Goal: Entertainment & Leisure: Consume media (video, audio)

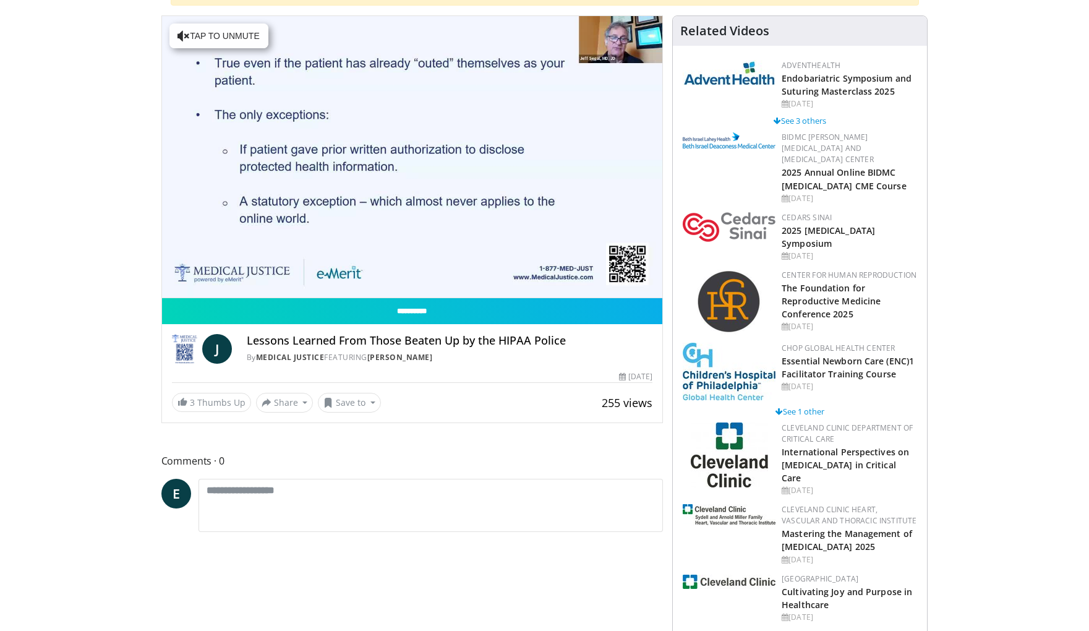
scroll to position [142, 0]
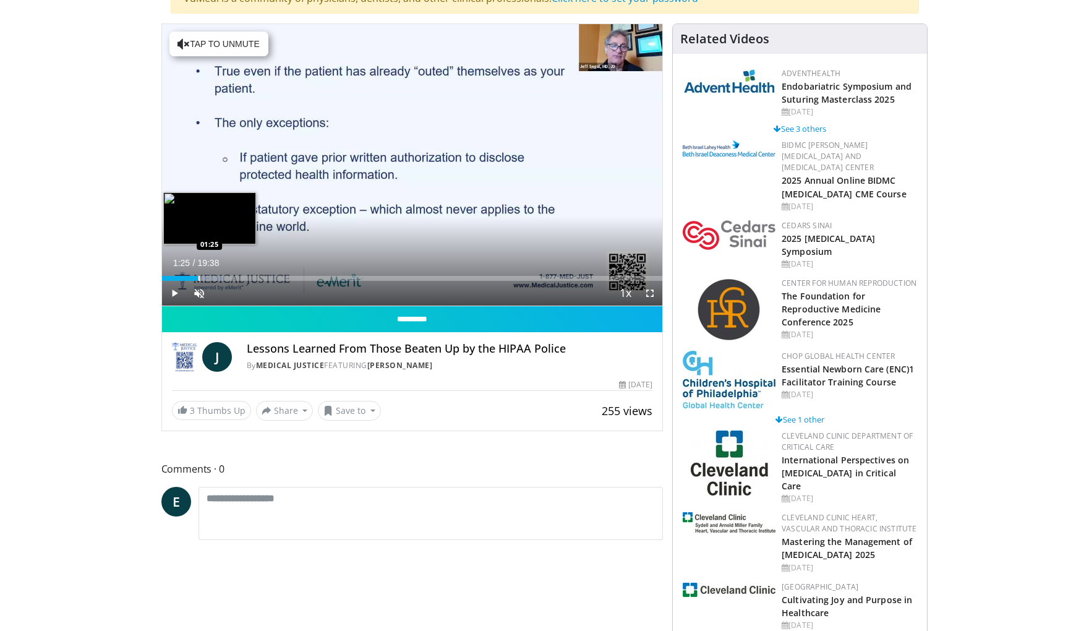
drag, startPoint x: 176, startPoint y: 276, endPoint x: 198, endPoint y: 275, distance: 21.7
click at [198, 275] on div "Loaded : 12.63% 01:25 01:25" at bounding box center [412, 275] width 501 height 12
drag, startPoint x: 197, startPoint y: 275, endPoint x: 208, endPoint y: 275, distance: 10.5
click at [208, 275] on div "Loaded : 14.43% 01:49 01:49" at bounding box center [412, 275] width 501 height 12
drag, startPoint x: 237, startPoint y: 278, endPoint x: 245, endPoint y: 278, distance: 7.4
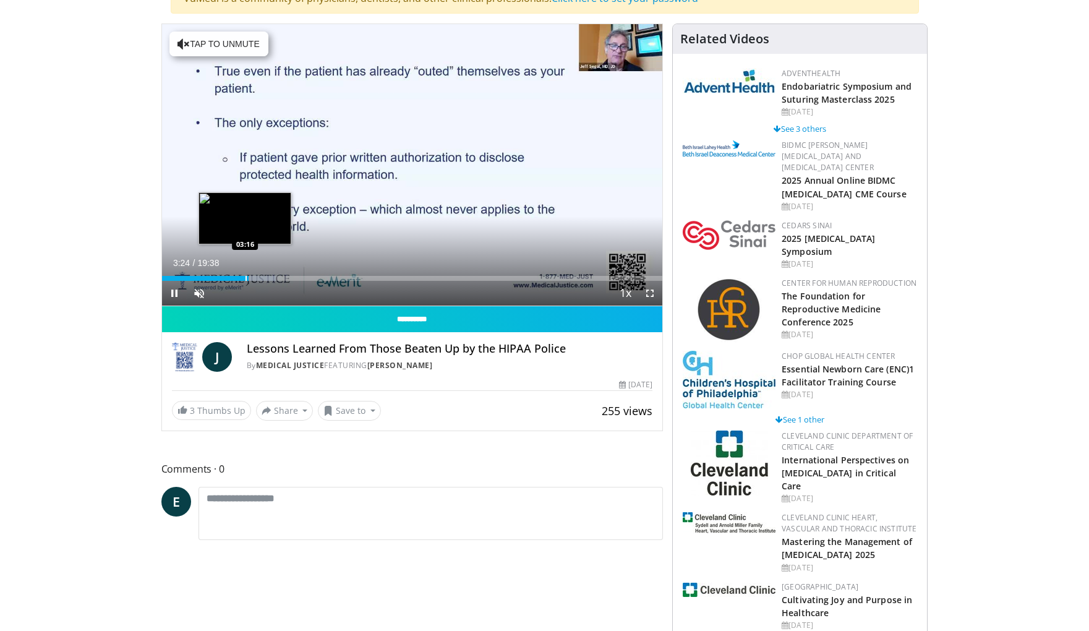
click at [245, 278] on video-js "**********" at bounding box center [412, 165] width 501 height 282
drag, startPoint x: 244, startPoint y: 279, endPoint x: 279, endPoint y: 279, distance: 34.6
click at [279, 279] on div "Progress Bar" at bounding box center [279, 278] width 1 height 5
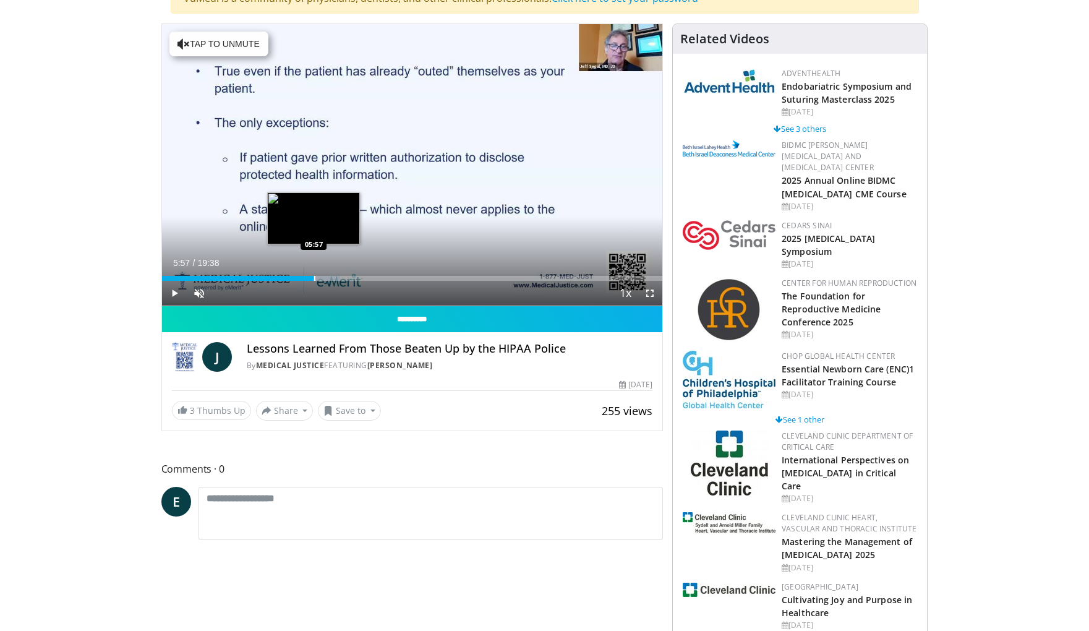
drag, startPoint x: 296, startPoint y: 277, endPoint x: 313, endPoint y: 276, distance: 18.0
click at [314, 276] on div "Progress Bar" at bounding box center [314, 278] width 1 height 5
drag, startPoint x: 313, startPoint y: 276, endPoint x: 335, endPoint y: 274, distance: 21.7
click at [335, 274] on div "Loaded : 39.88% 06:47 06:48" at bounding box center [412, 275] width 501 height 12
click at [335, 274] on video-js "**********" at bounding box center [412, 165] width 501 height 282
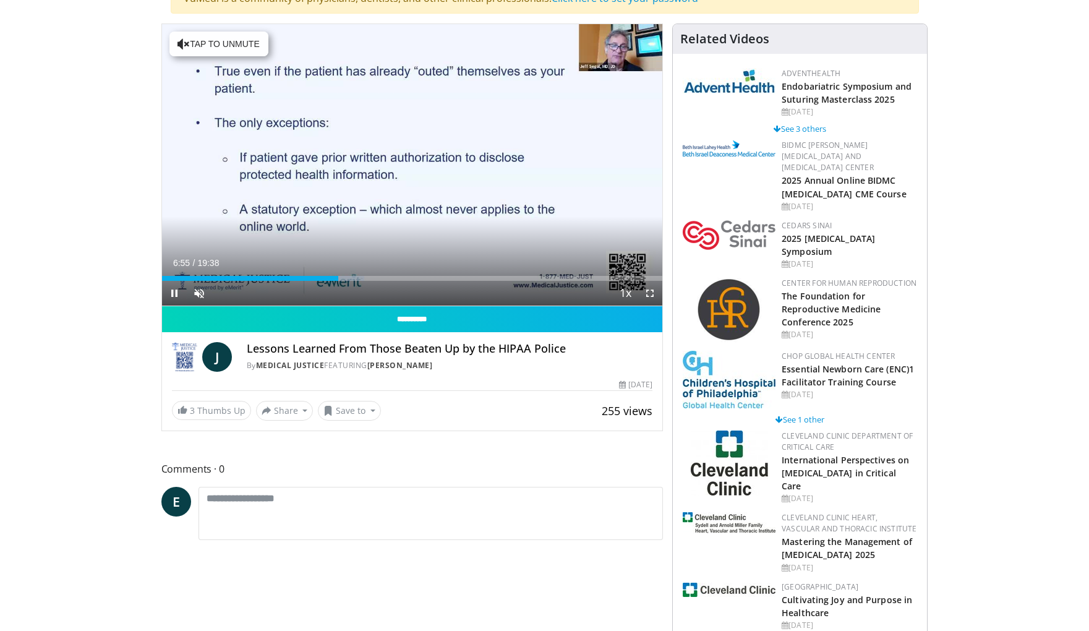
drag, startPoint x: 335, startPoint y: 274, endPoint x: 362, endPoint y: 271, distance: 26.7
click at [362, 271] on video-js "**********" at bounding box center [412, 165] width 501 height 282
drag, startPoint x: 334, startPoint y: 276, endPoint x: 350, endPoint y: 273, distance: 15.7
click at [350, 273] on div "Loaded : 42.93% 07:23 07:23" at bounding box center [412, 275] width 501 height 12
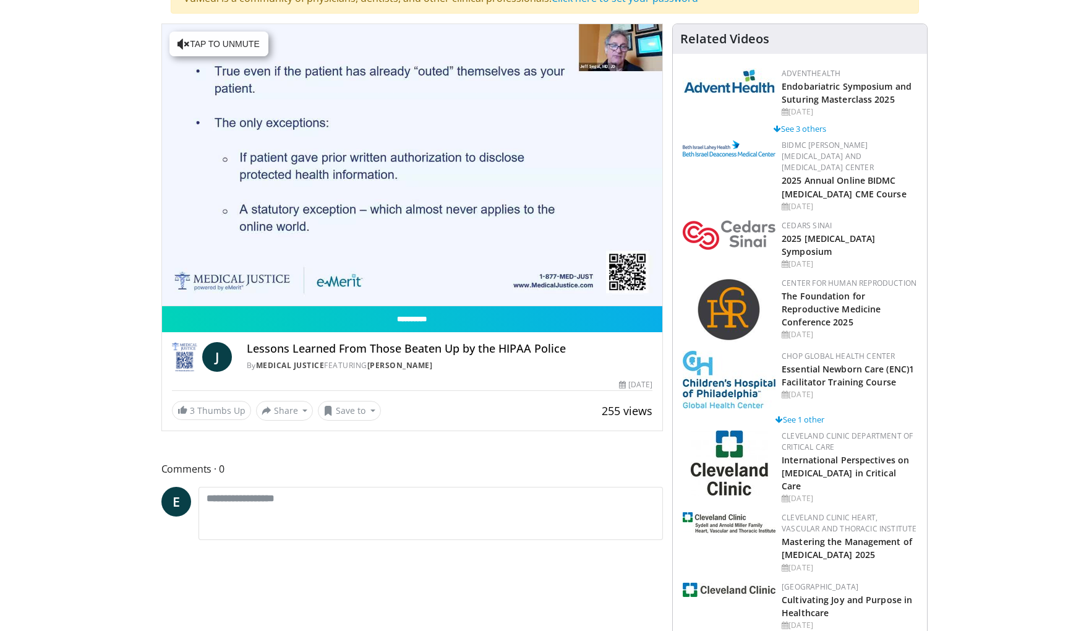
click at [350, 273] on video-js "**********" at bounding box center [412, 165] width 501 height 282
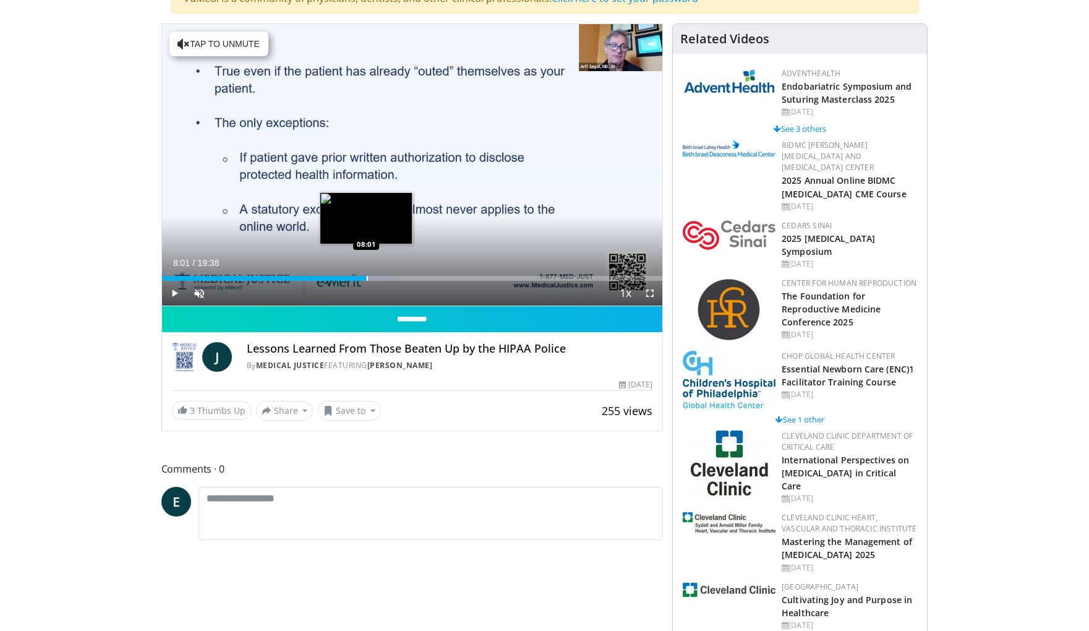
drag, startPoint x: 353, startPoint y: 275, endPoint x: 366, endPoint y: 275, distance: 13.0
click at [366, 275] on div "Loaded : 46.30% 08:01 08:01" at bounding box center [412, 275] width 501 height 12
drag, startPoint x: 367, startPoint y: 276, endPoint x: 388, endPoint y: 274, distance: 21.8
click at [388, 274] on div "Loaded : 50.06% 08:53 08:53" at bounding box center [412, 275] width 501 height 12
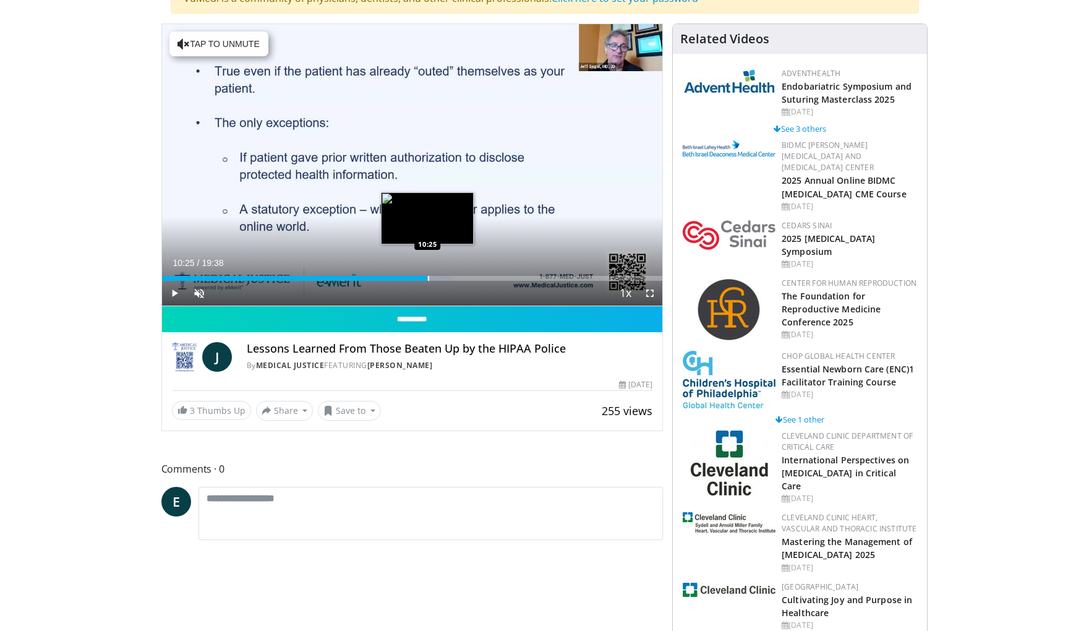
drag, startPoint x: 388, startPoint y: 275, endPoint x: 428, endPoint y: 272, distance: 39.7
click at [428, 272] on div "Loaded : 58.08% 10:25 10:25" at bounding box center [412, 275] width 501 height 12
drag, startPoint x: 427, startPoint y: 272, endPoint x: 441, endPoint y: 273, distance: 14.2
click at [441, 273] on div "Loaded : 61.10% 10:59 10:59" at bounding box center [412, 275] width 501 height 12
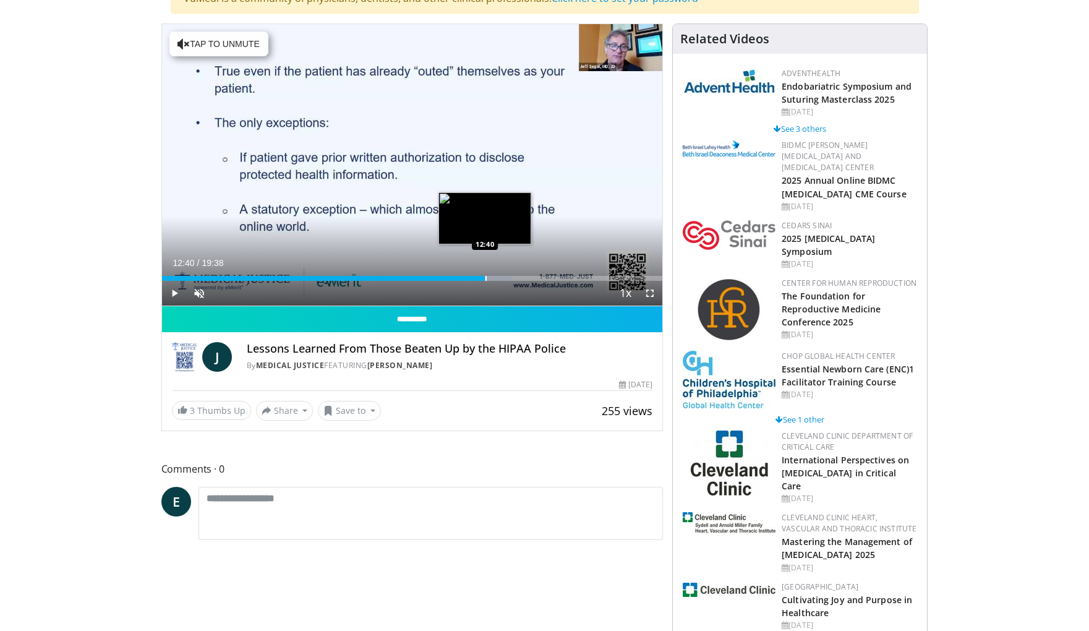
drag, startPoint x: 442, startPoint y: 273, endPoint x: 485, endPoint y: 273, distance: 42.7
click at [485, 273] on div "Loaded : 69.87% 12:39 12:40" at bounding box center [412, 275] width 501 height 12
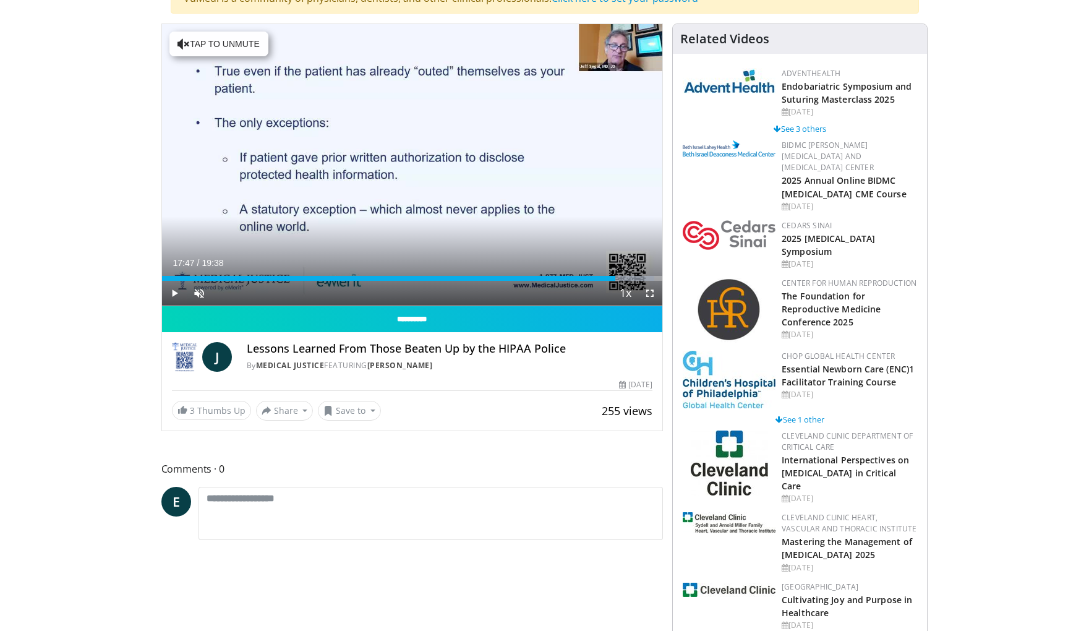
drag, startPoint x: 627, startPoint y: 273, endPoint x: 615, endPoint y: 275, distance: 11.9
click at [615, 275] on div "Loaded : 98.43% 17:47 17:47" at bounding box center [412, 275] width 501 height 12
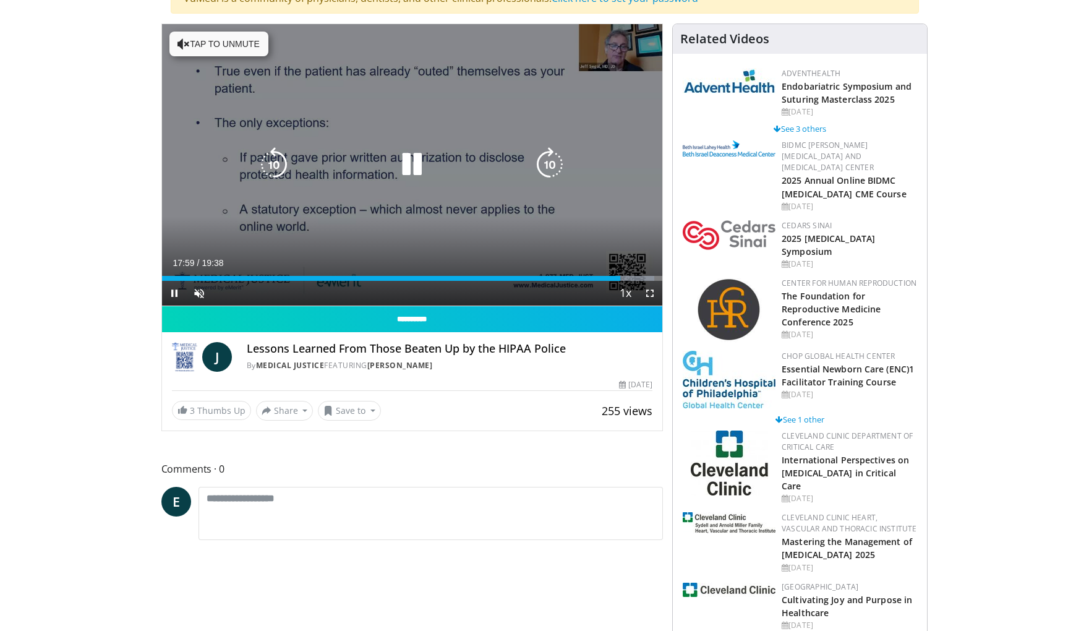
click at [549, 164] on icon "Video Player" at bounding box center [549, 164] width 35 height 35
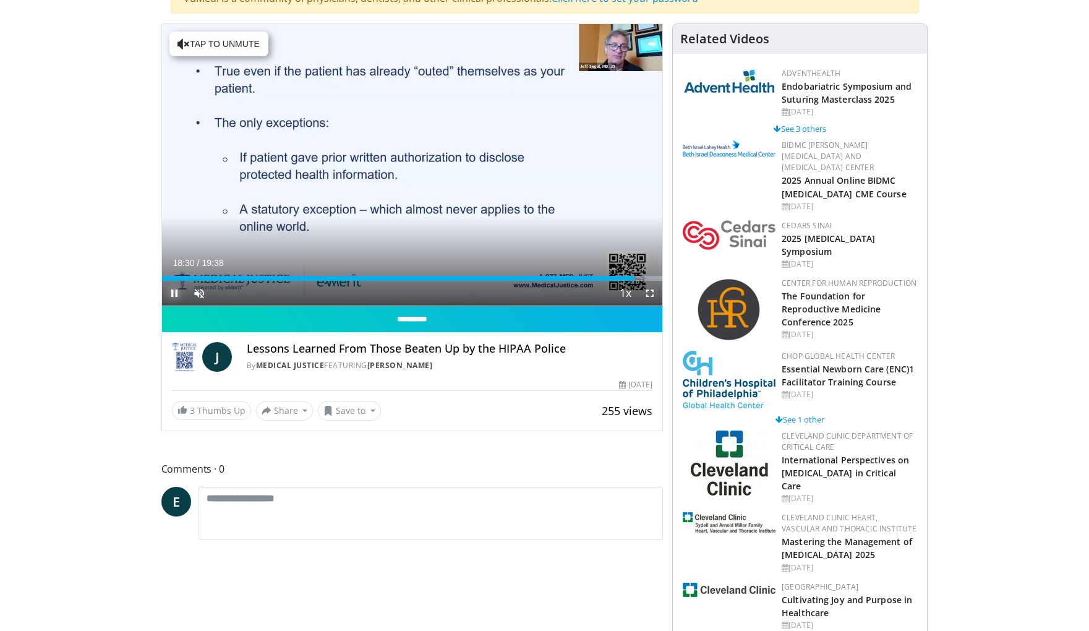
click at [172, 294] on span "Video Player" at bounding box center [174, 293] width 25 height 25
click at [200, 290] on span "Video Player" at bounding box center [199, 293] width 25 height 25
